Goal: Task Accomplishment & Management: Use online tool/utility

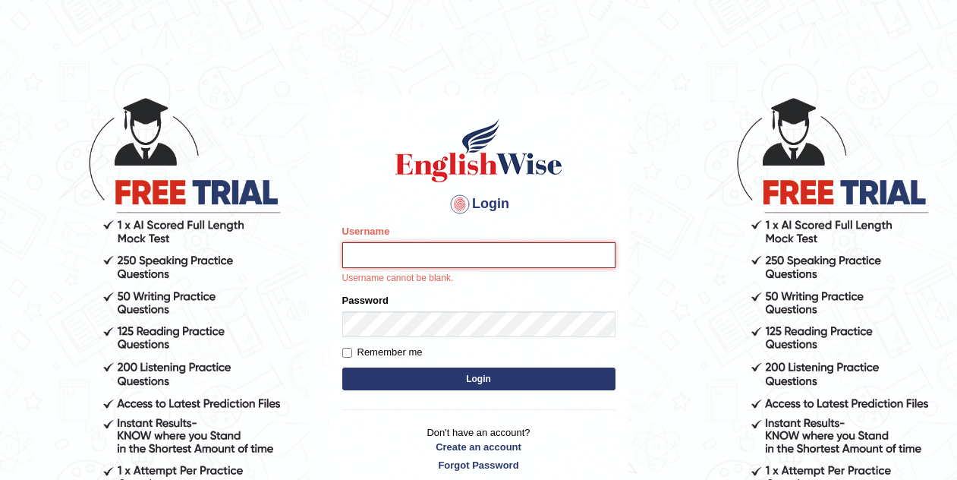
type input "Tishu"
click at [462, 382] on button "Login" at bounding box center [478, 378] width 273 height 23
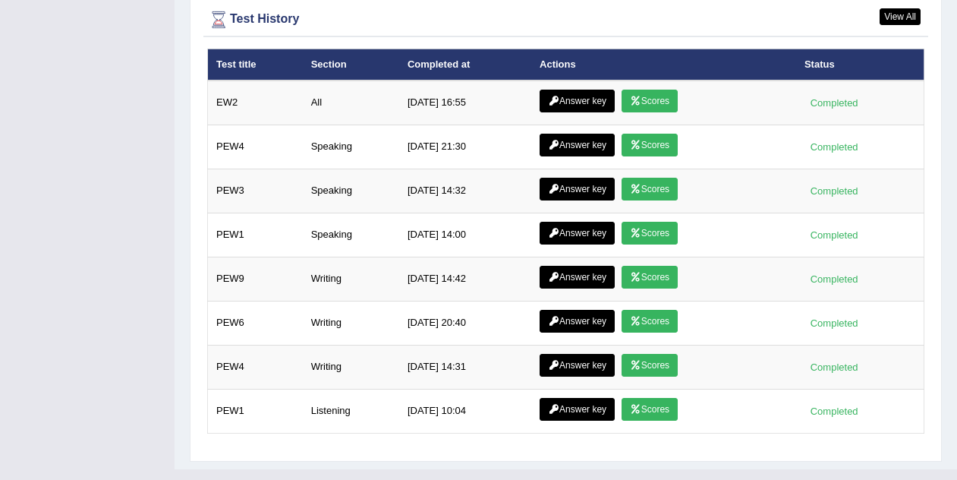
scroll to position [2152, 0]
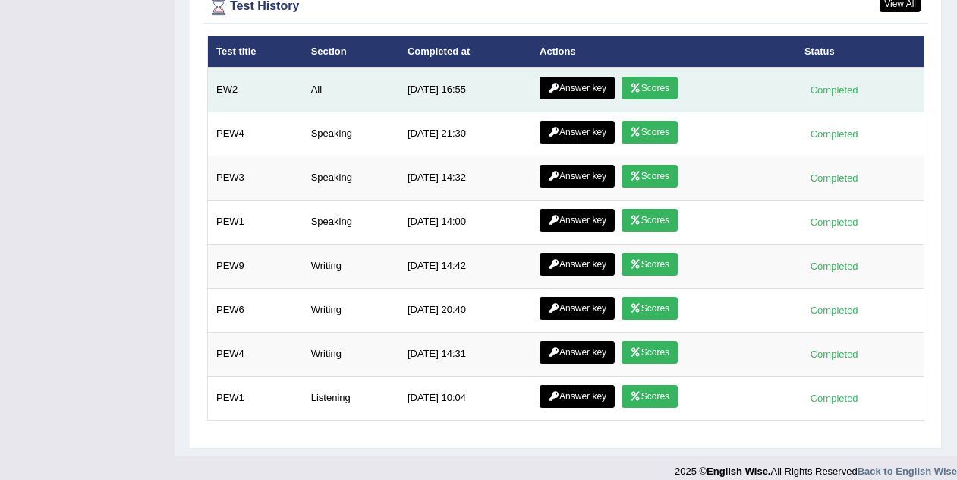
click at [593, 77] on link "Answer key" at bounding box center [576, 88] width 75 height 23
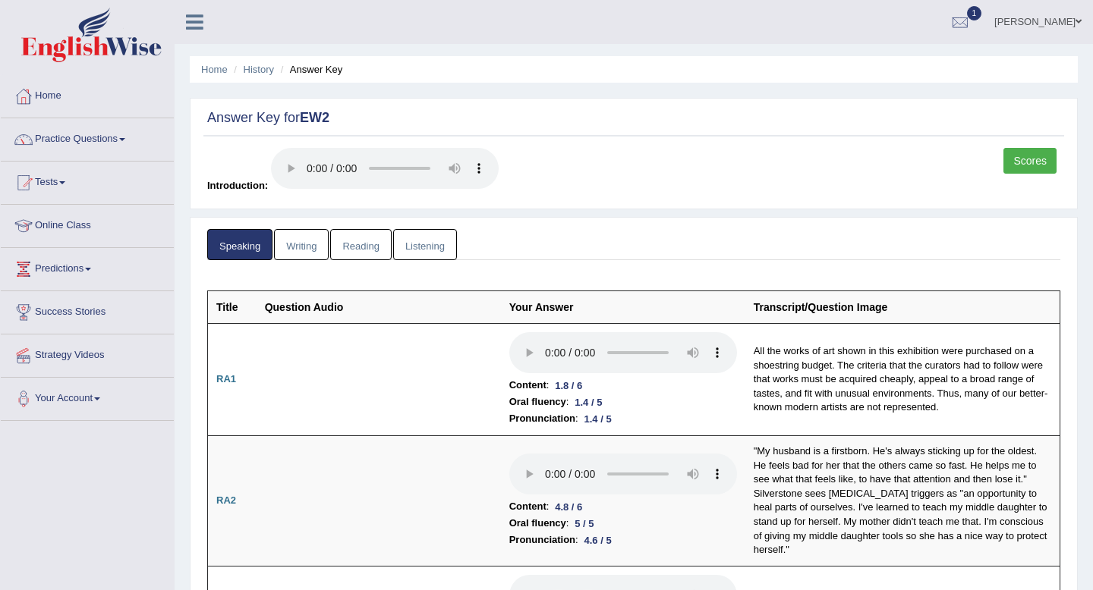
click at [306, 245] on link "Writing" at bounding box center [301, 244] width 55 height 31
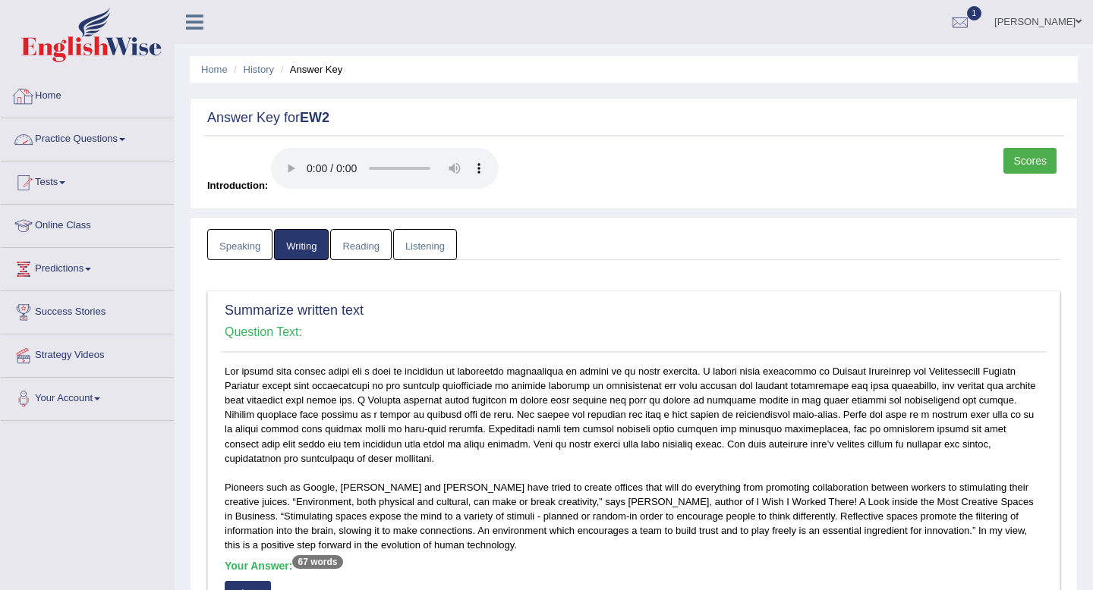
click at [96, 140] on link "Practice Questions" at bounding box center [87, 137] width 173 height 38
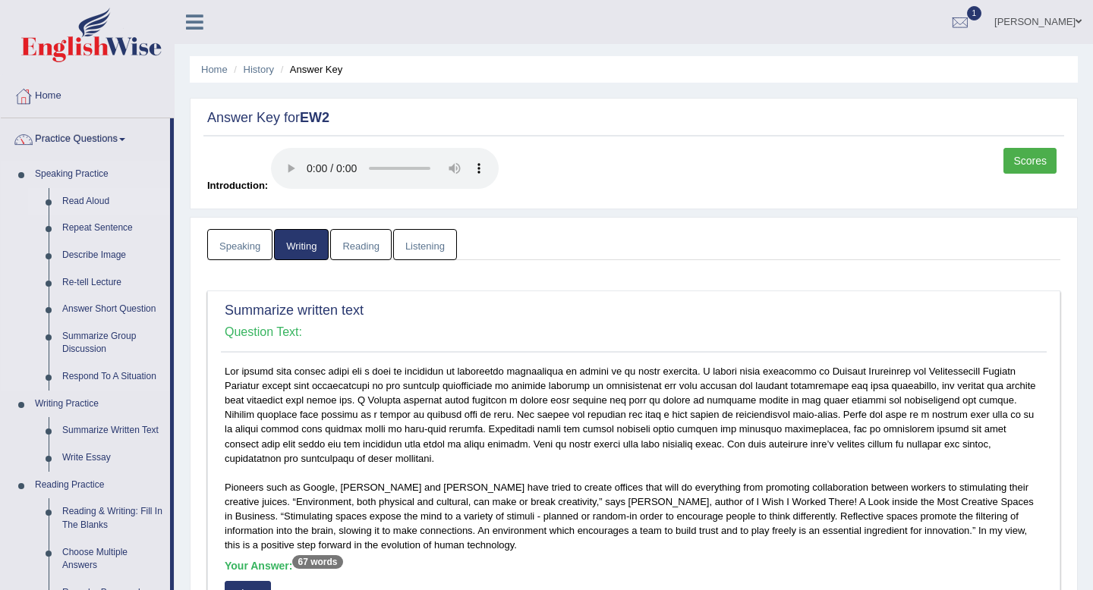
click at [95, 200] on link "Read Aloud" at bounding box center [112, 201] width 115 height 27
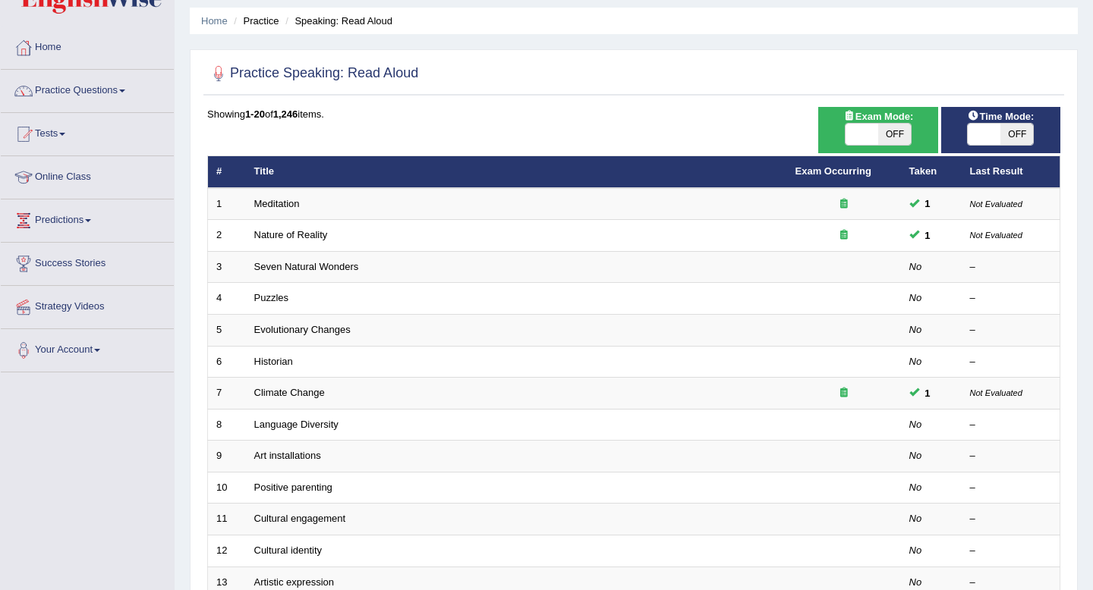
scroll to position [56, 0]
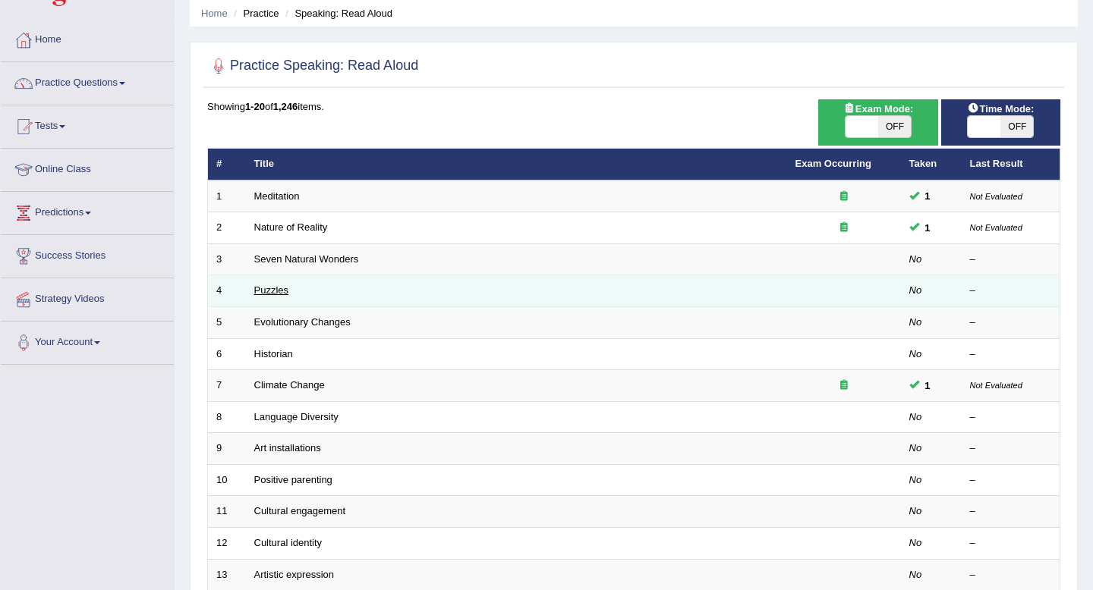
click at [281, 294] on link "Puzzles" at bounding box center [271, 290] width 35 height 11
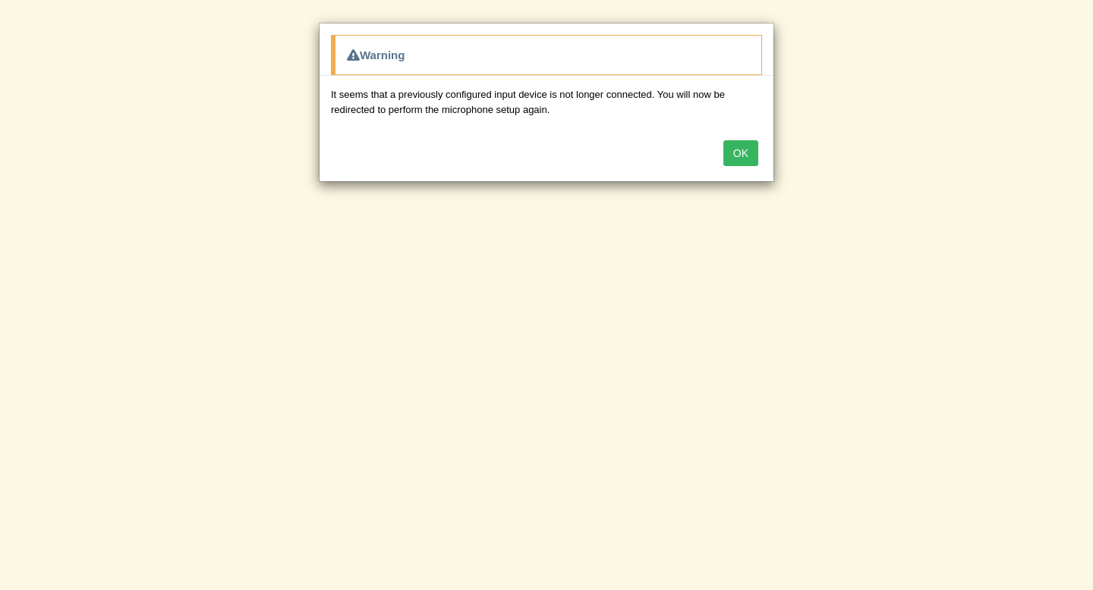
click at [733, 154] on button "OK" at bounding box center [740, 153] width 35 height 26
click at [748, 150] on button "OK" at bounding box center [740, 153] width 35 height 26
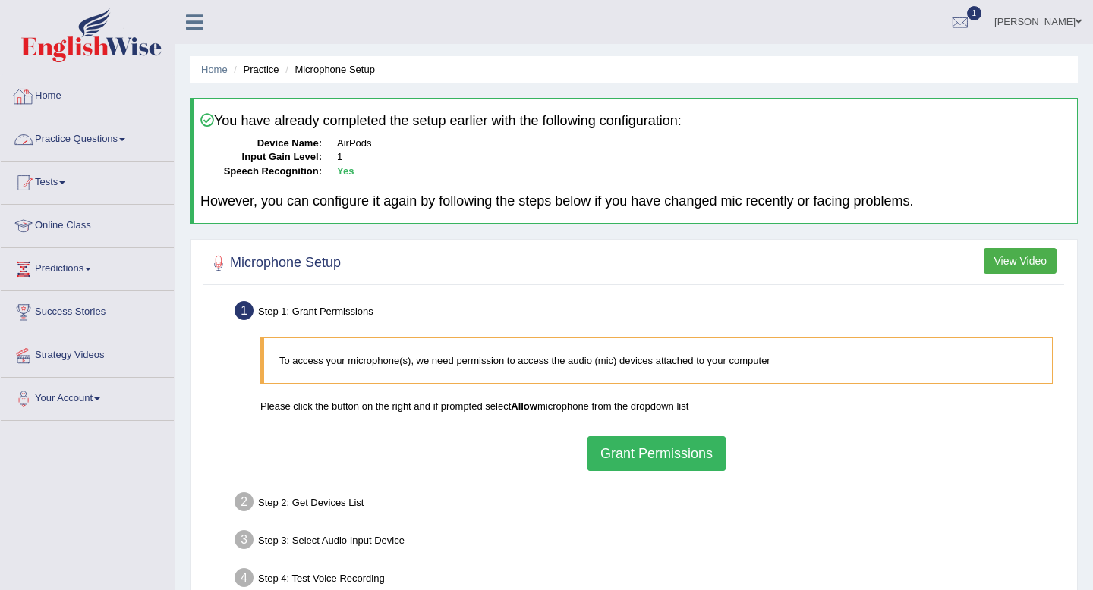
click at [113, 138] on link "Practice Questions" at bounding box center [87, 137] width 173 height 38
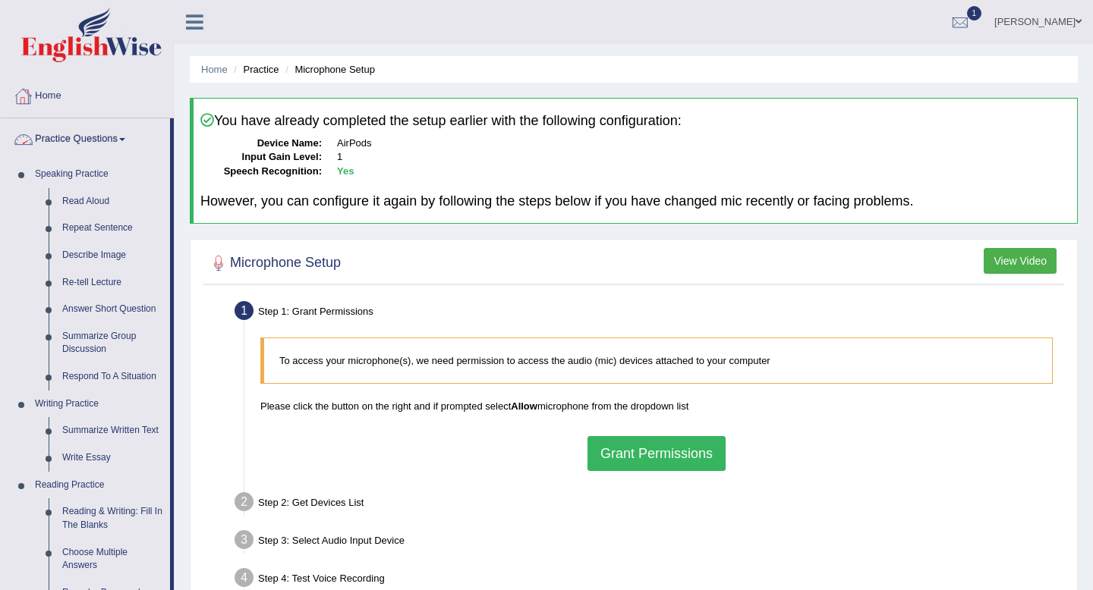
click at [102, 141] on link "Practice Questions" at bounding box center [85, 137] width 169 height 38
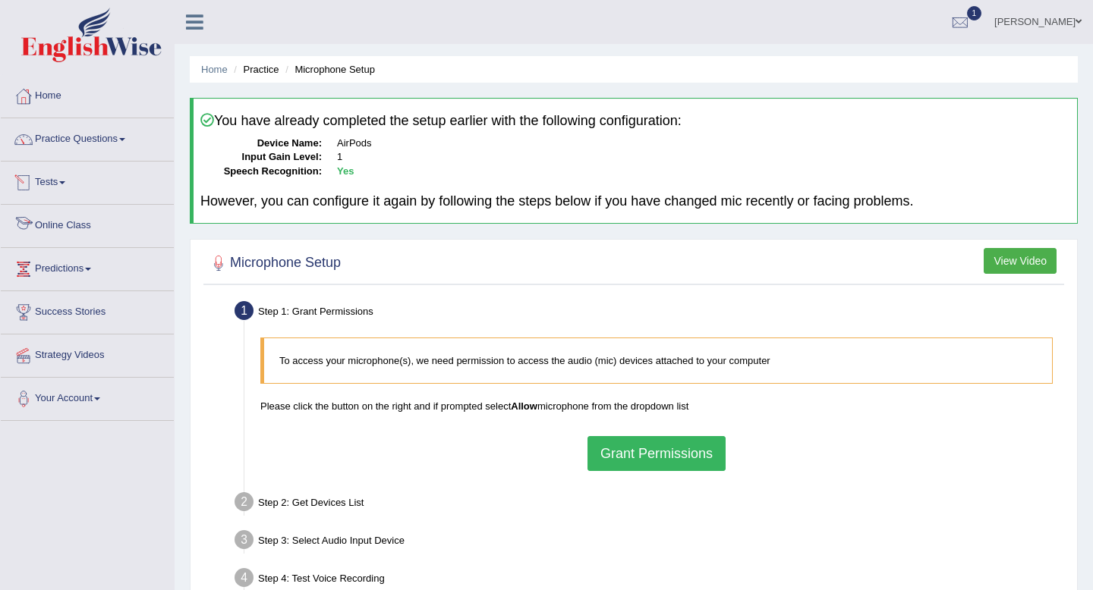
click at [65, 182] on span at bounding box center [62, 182] width 6 height 3
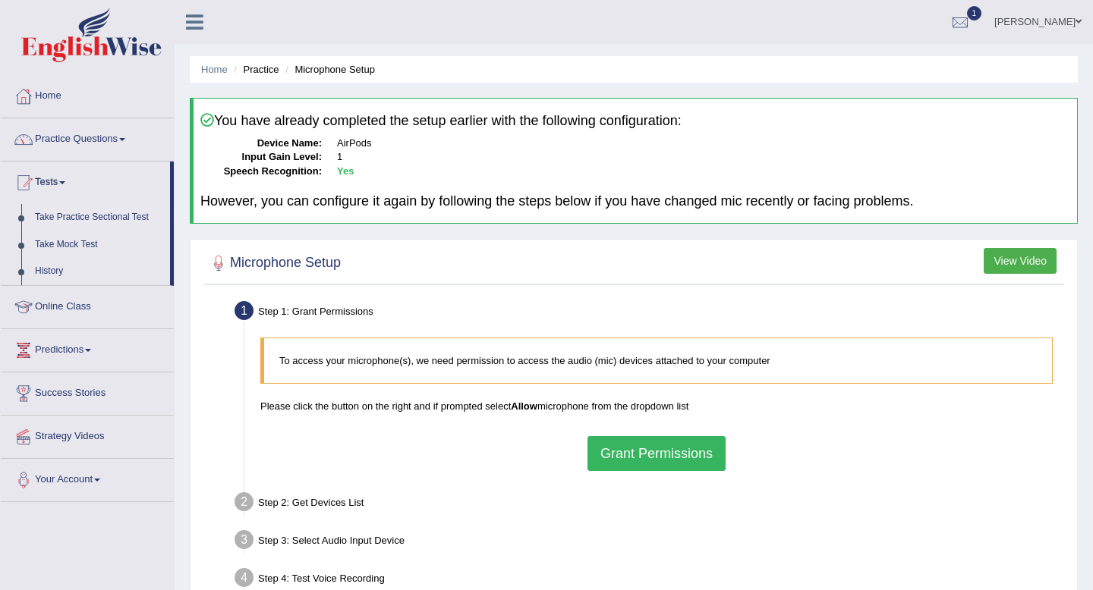
click at [93, 212] on link "Take Practice Sectional Test" at bounding box center [99, 217] width 142 height 27
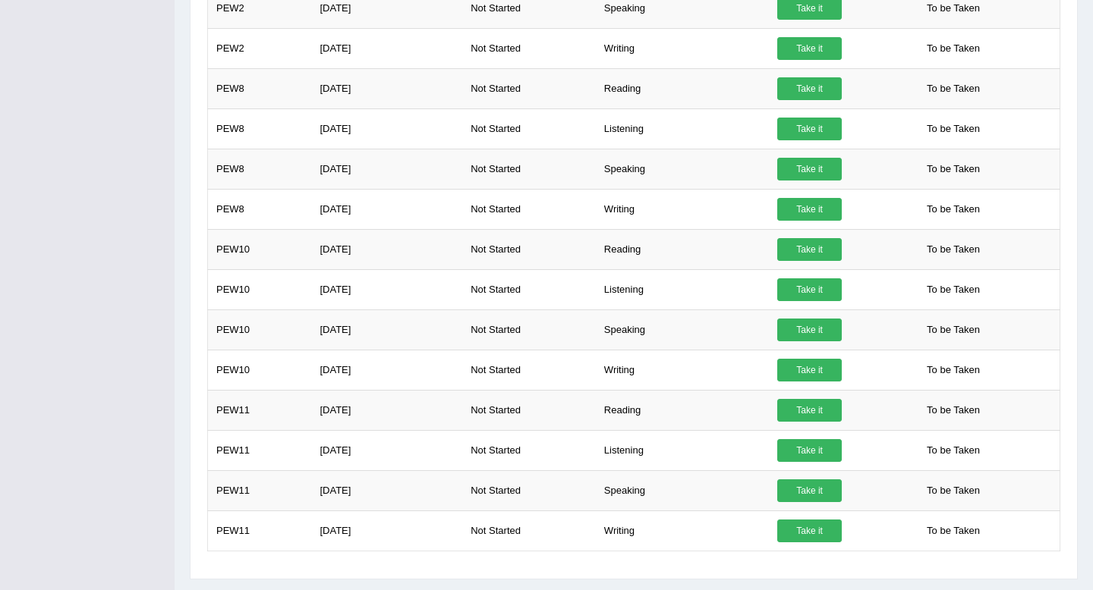
scroll to position [1185, 0]
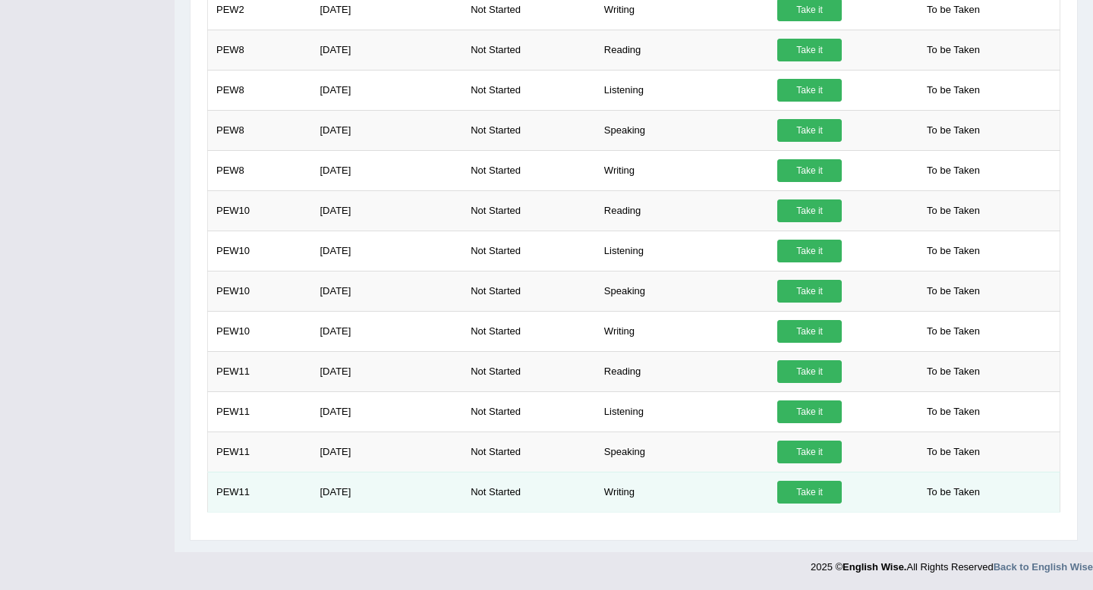
click at [809, 493] on link "Take it" at bounding box center [809, 492] width 64 height 23
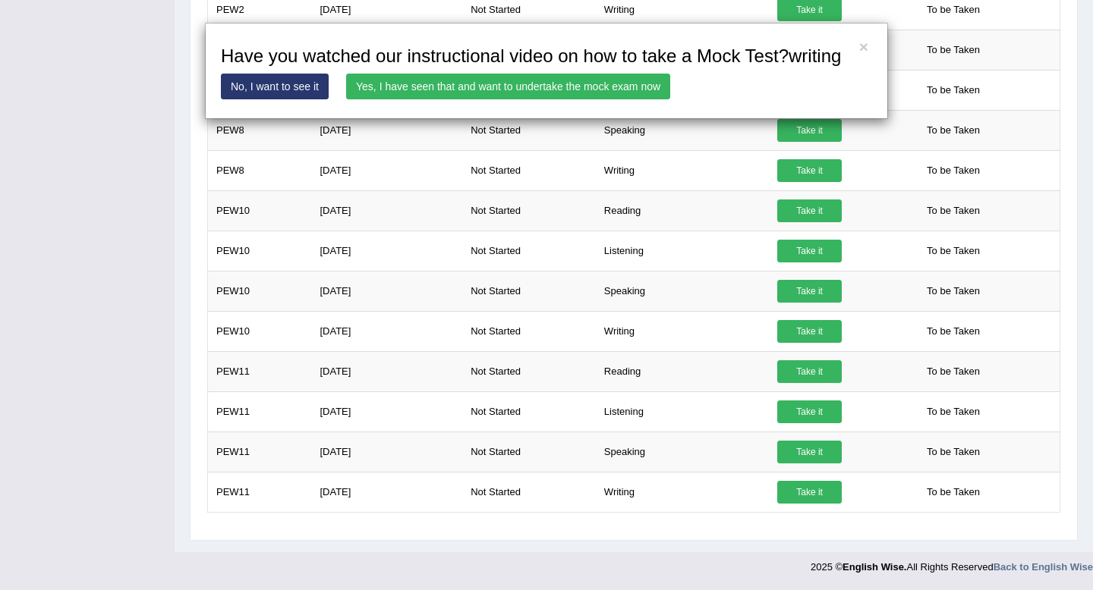
click at [497, 99] on link "Yes, I have seen that and want to undertake the mock exam now" at bounding box center [508, 87] width 324 height 26
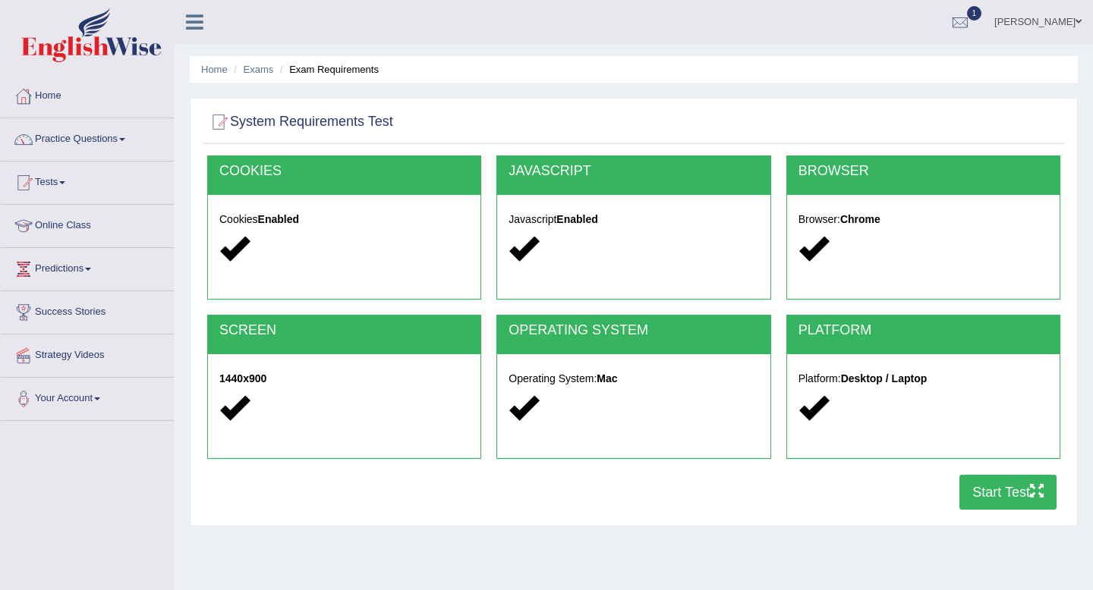
click at [994, 498] on button "Start Test" at bounding box center [1007, 492] width 97 height 35
